Goal: Task Accomplishment & Management: Manage account settings

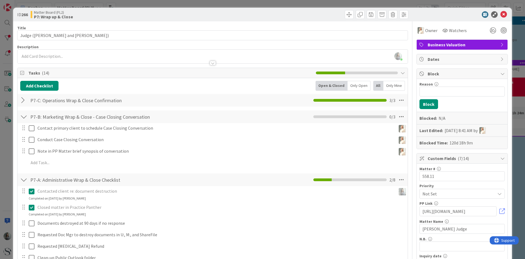
scroll to position [0, 196]
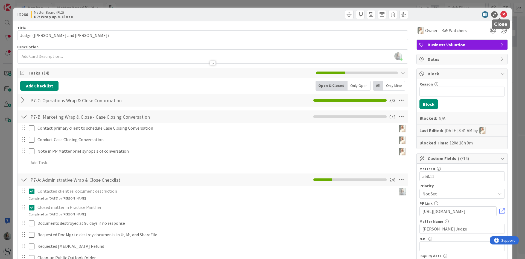
click at [501, 15] on icon at bounding box center [504, 14] width 7 height 7
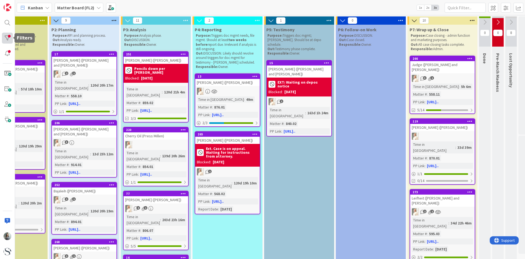
click at [7, 37] on div at bounding box center [7, 38] width 11 height 11
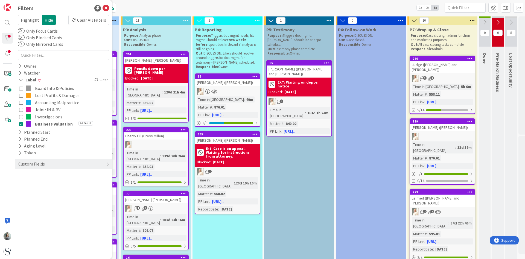
click at [22, 117] on icon at bounding box center [21, 117] width 4 height 4
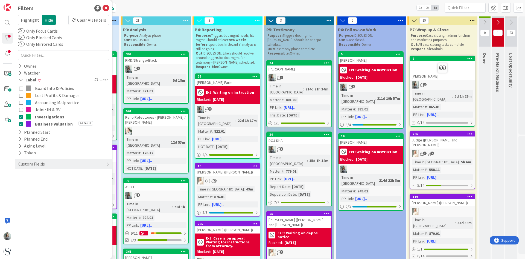
click at [22, 123] on icon at bounding box center [21, 124] width 4 height 4
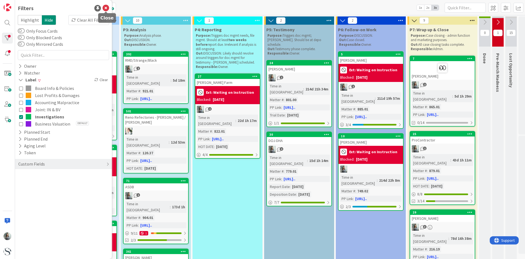
click at [104, 10] on icon at bounding box center [106, 8] width 7 height 7
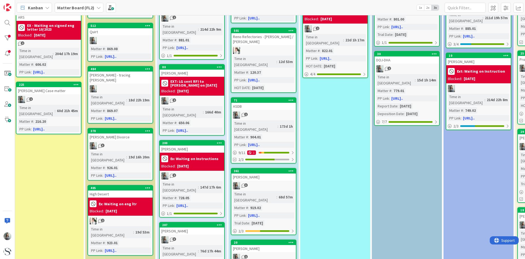
scroll to position [0, 88]
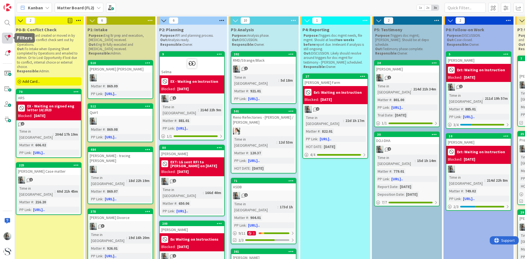
click at [6, 38] on div at bounding box center [7, 38] width 11 height 11
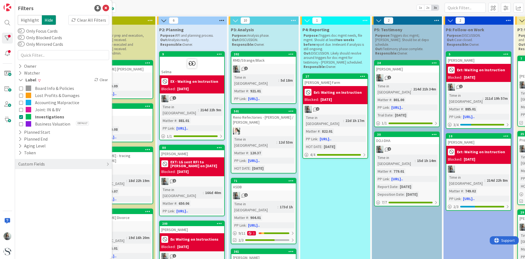
click at [20, 93] on icon at bounding box center [21, 95] width 4 height 4
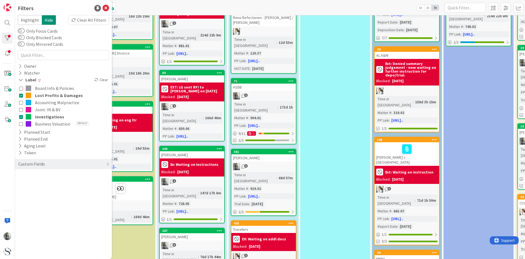
scroll to position [192, 88]
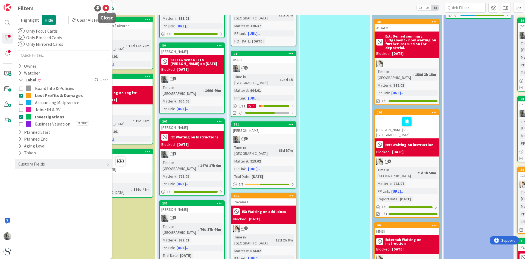
click at [106, 7] on icon at bounding box center [106, 8] width 7 height 7
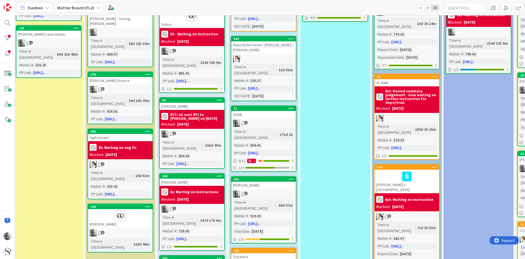
scroll to position [164, 88]
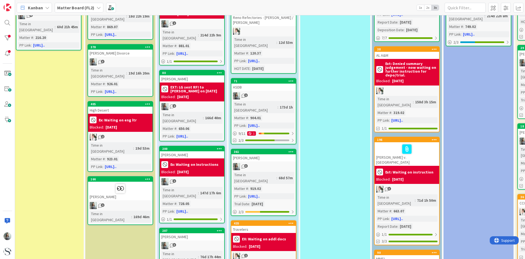
click at [119, 106] on div "High Desert" at bounding box center [120, 109] width 65 height 7
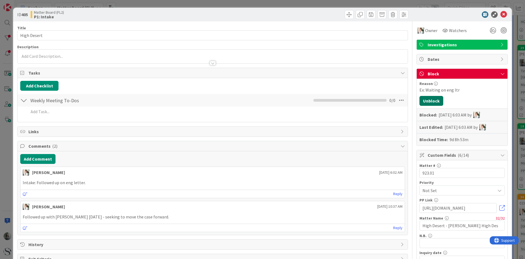
click at [435, 98] on button "Unblock" at bounding box center [432, 101] width 24 height 10
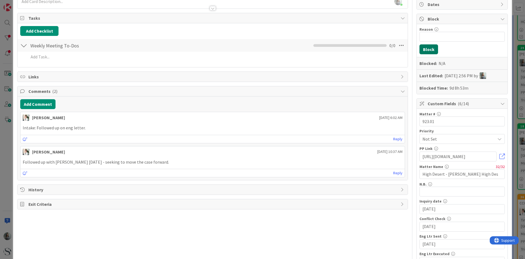
scroll to position [82, 0]
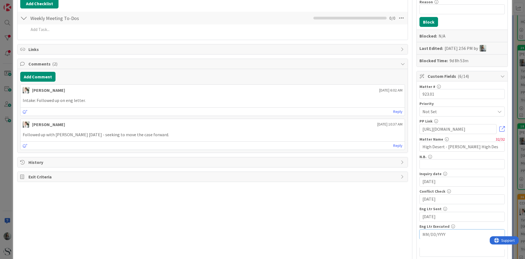
click at [430, 236] on input "MM/DD/YYYY" at bounding box center [462, 233] width 79 height 9
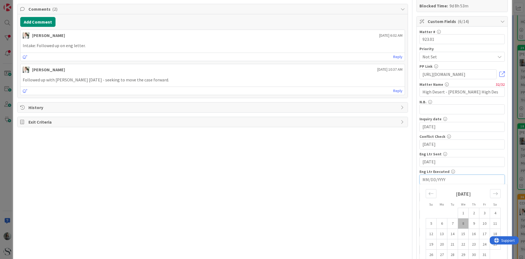
scroll to position [164, 0]
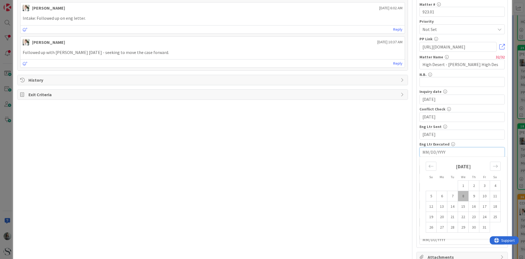
click at [459, 199] on td "8" at bounding box center [463, 196] width 11 height 10
type input "[DATE]"
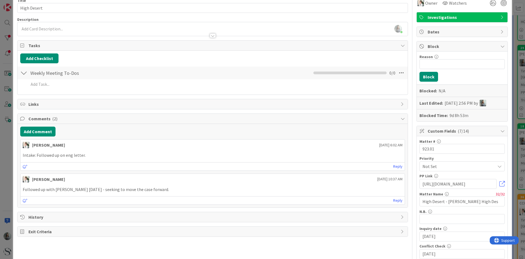
scroll to position [0, 0]
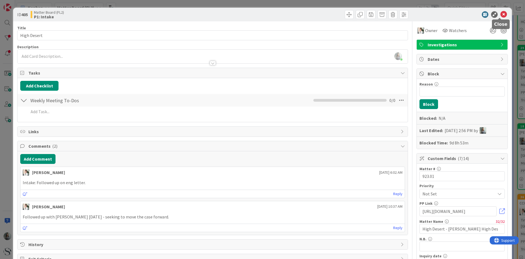
click at [501, 13] on icon at bounding box center [504, 14] width 7 height 7
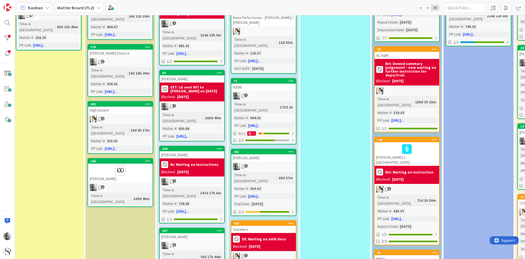
click at [123, 101] on div "405 High Desert 2 Time in Column : 19d 6h 17m Matter # : 923.01 PP Link : [URL]…" at bounding box center [121, 127] width 66 height 53
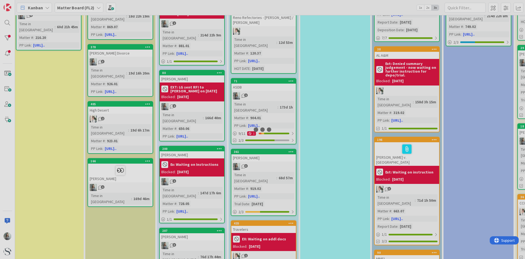
click at [123, 97] on div at bounding box center [262, 129] width 525 height 259
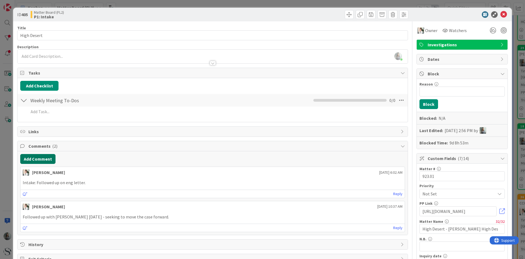
click at [37, 160] on button "Add Comment" at bounding box center [37, 159] width 35 height 10
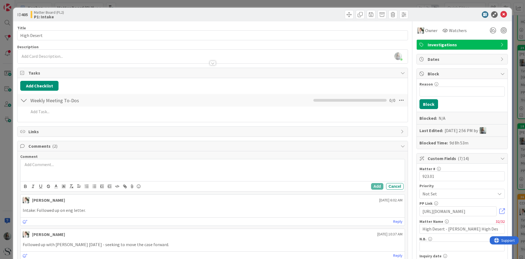
click at [39, 165] on p at bounding box center [213, 164] width 380 height 6
click at [375, 185] on button "Add" at bounding box center [377, 186] width 12 height 7
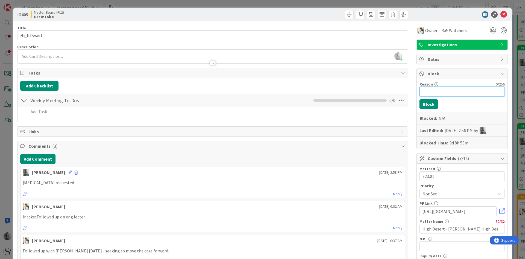
click at [427, 90] on input "Reason" at bounding box center [462, 91] width 85 height 10
type input "Ext: Waiting on [MEDICAL_DATA]"
click at [427, 103] on button "Block" at bounding box center [429, 104] width 19 height 10
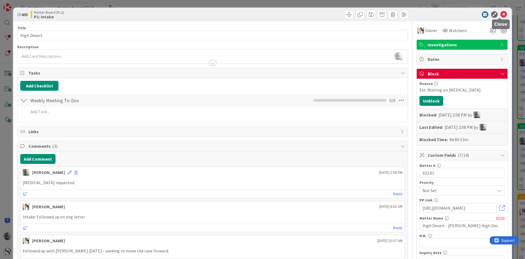
click at [501, 12] on icon at bounding box center [504, 14] width 7 height 7
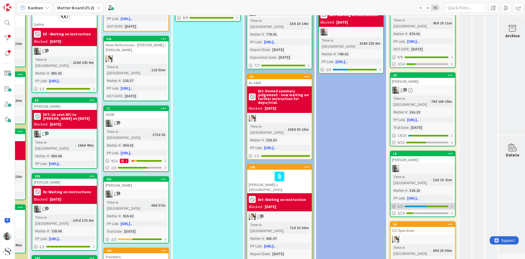
scroll to position [0, 216]
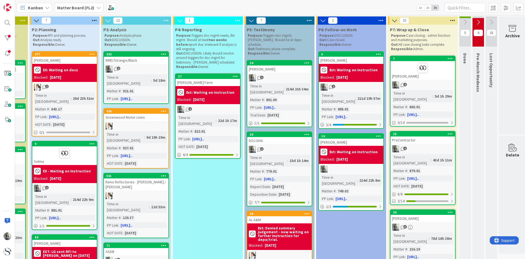
click at [408, 145] on div "1" at bounding box center [423, 148] width 65 height 7
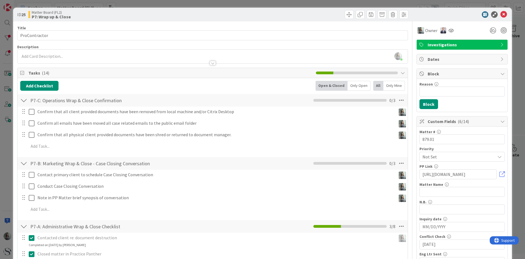
scroll to position [109, 0]
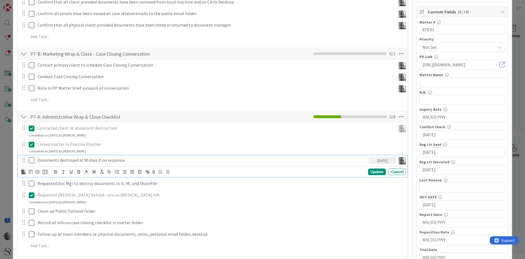
click at [32, 162] on icon at bounding box center [32, 160] width 6 height 7
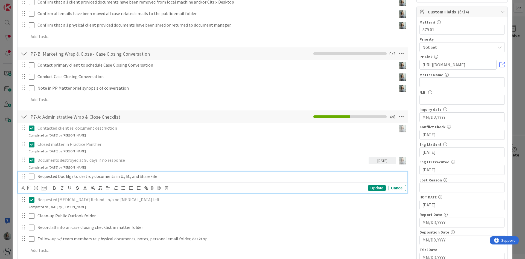
click at [32, 176] on icon at bounding box center [32, 176] width 6 height 7
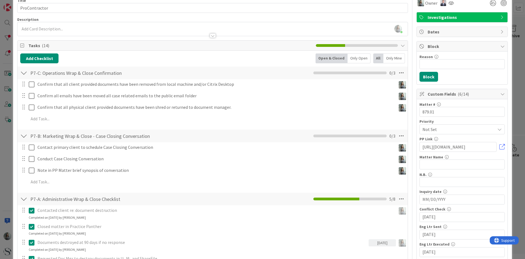
scroll to position [0, 0]
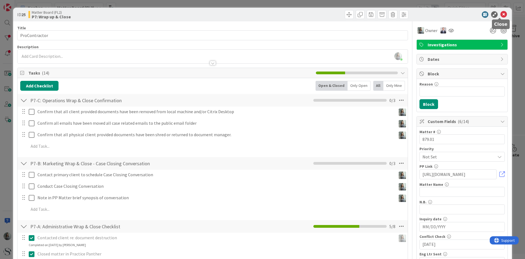
click at [501, 12] on icon at bounding box center [504, 14] width 7 height 7
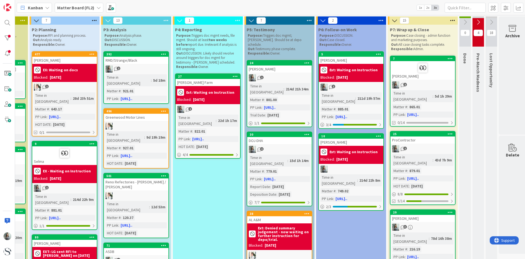
click at [145, 1] on div "Kanban Matter Board (FL2) 1x 2x 3x" at bounding box center [270, 7] width 510 height 15
click at [85, 9] on b "Matter Board (FL2)" at bounding box center [75, 7] width 37 height 5
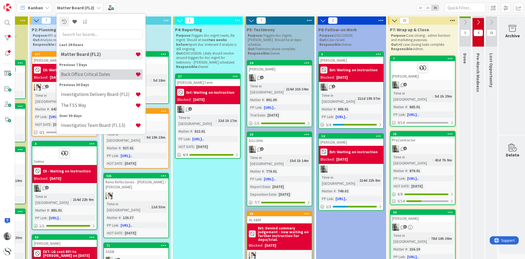
click at [73, 74] on h4 "Back Office Critical Dates" at bounding box center [98, 73] width 74 height 5
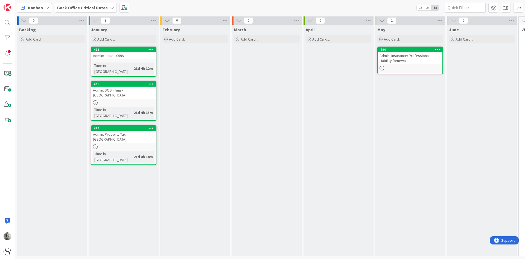
click at [99, 6] on b "Back Office Critical Dates" at bounding box center [82, 7] width 51 height 5
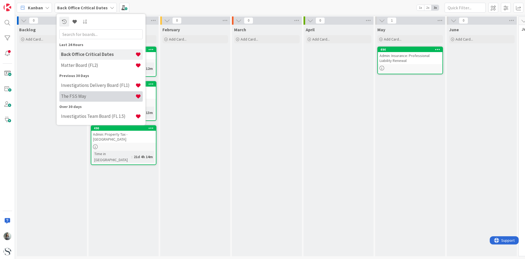
click at [79, 97] on h4 "The FSS Way" at bounding box center [98, 95] width 74 height 5
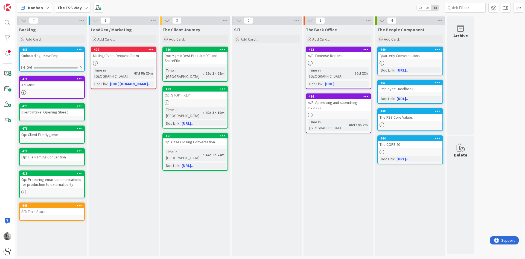
click at [409, 97] on link "[URL].." at bounding box center [403, 98] width 12 height 5
click at [409, 99] on link "[URL].." at bounding box center [403, 98] width 12 height 5
click at [58, 8] on b "The FSS Way" at bounding box center [69, 7] width 25 height 5
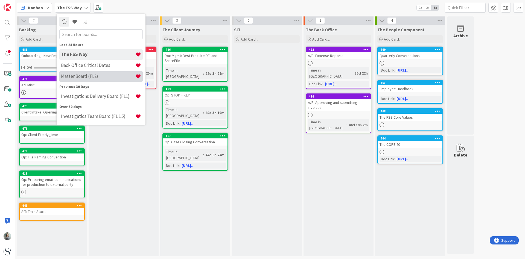
click at [70, 77] on h4 "Matter Board (FL2)" at bounding box center [98, 75] width 74 height 5
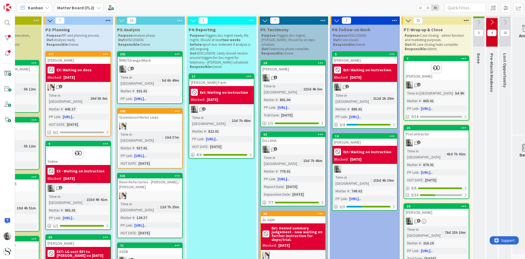
scroll to position [0, 223]
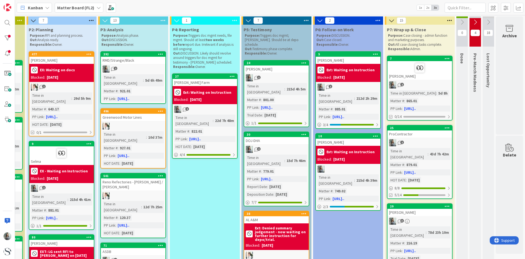
click at [410, 138] on div "25 ProContractor 1 Time in [GEOGRAPHIC_DATA] : 43d 7h 42m Matter # : 879.01 PP …" at bounding box center [420, 162] width 66 height 74
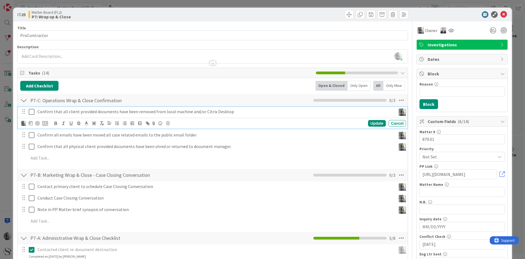
click at [32, 112] on icon at bounding box center [32, 111] width 6 height 7
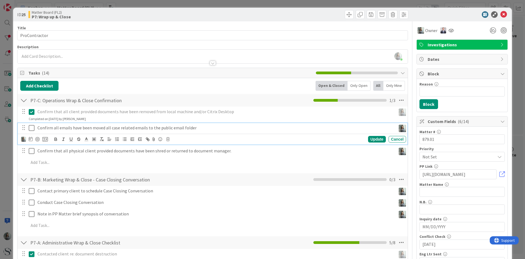
click at [31, 128] on icon at bounding box center [32, 128] width 6 height 7
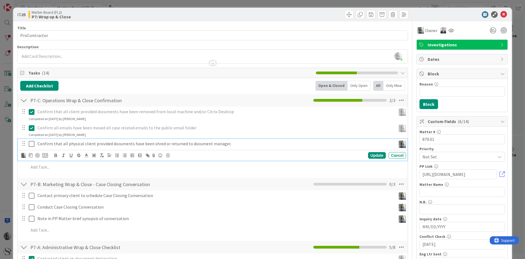
click at [32, 146] on icon at bounding box center [32, 143] width 6 height 7
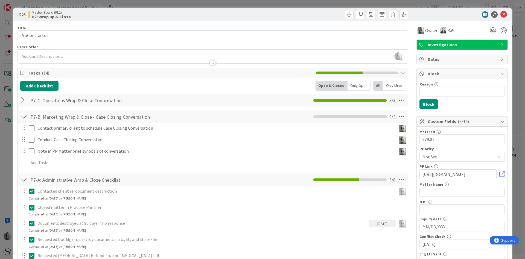
scroll to position [109, 0]
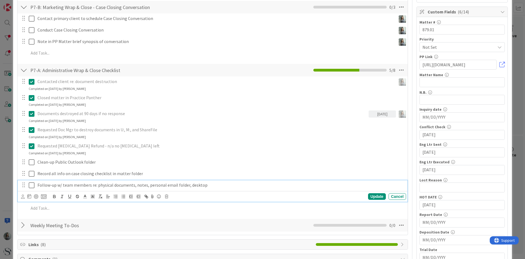
click at [31, 184] on icon at bounding box center [32, 185] width 6 height 7
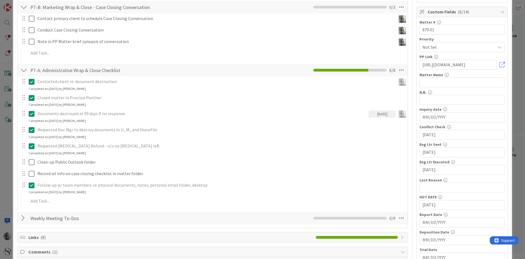
scroll to position [0, 0]
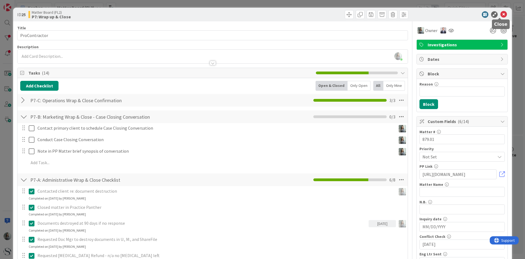
click at [501, 15] on icon at bounding box center [504, 14] width 7 height 7
